Goal: Task Accomplishment & Management: Complete application form

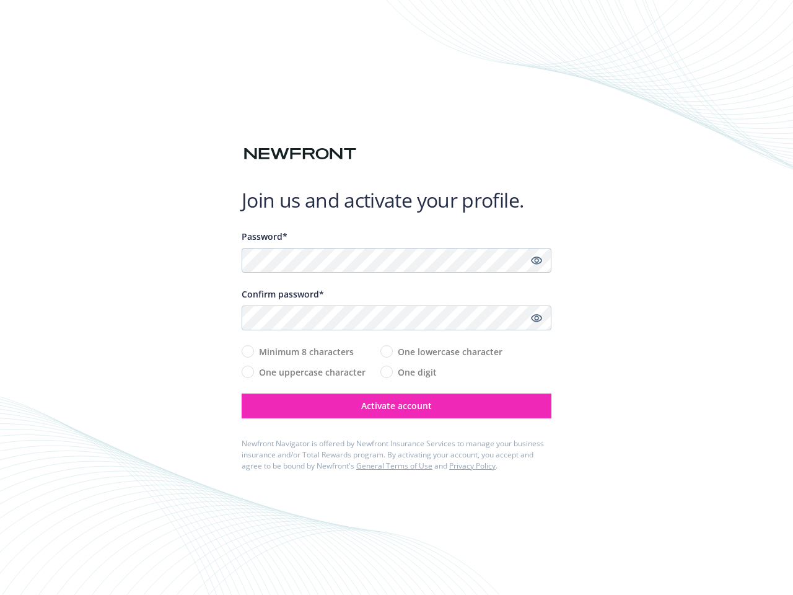
click at [397, 297] on div "Confirm password*" at bounding box center [397, 294] width 310 height 13
click at [537, 260] on icon "Show password" at bounding box center [536, 260] width 11 height 11
click at [537, 318] on icon "Show password" at bounding box center [536, 317] width 11 height 11
click at [397, 406] on span "Activate account" at bounding box center [396, 406] width 71 height 12
